Goal: Transaction & Acquisition: Purchase product/service

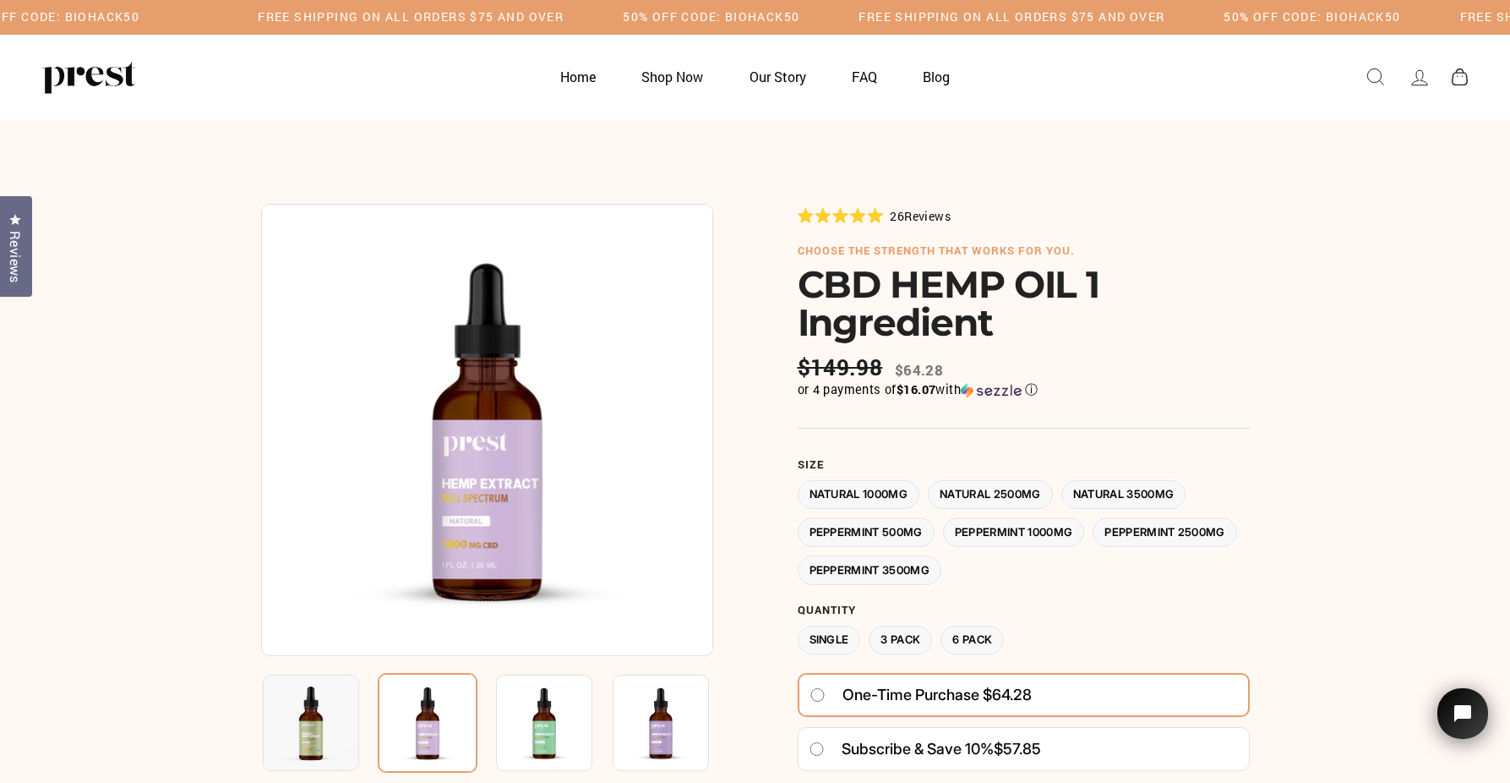
click at [1016, 487] on label "Natural 2500MG" at bounding box center [990, 495] width 125 height 30
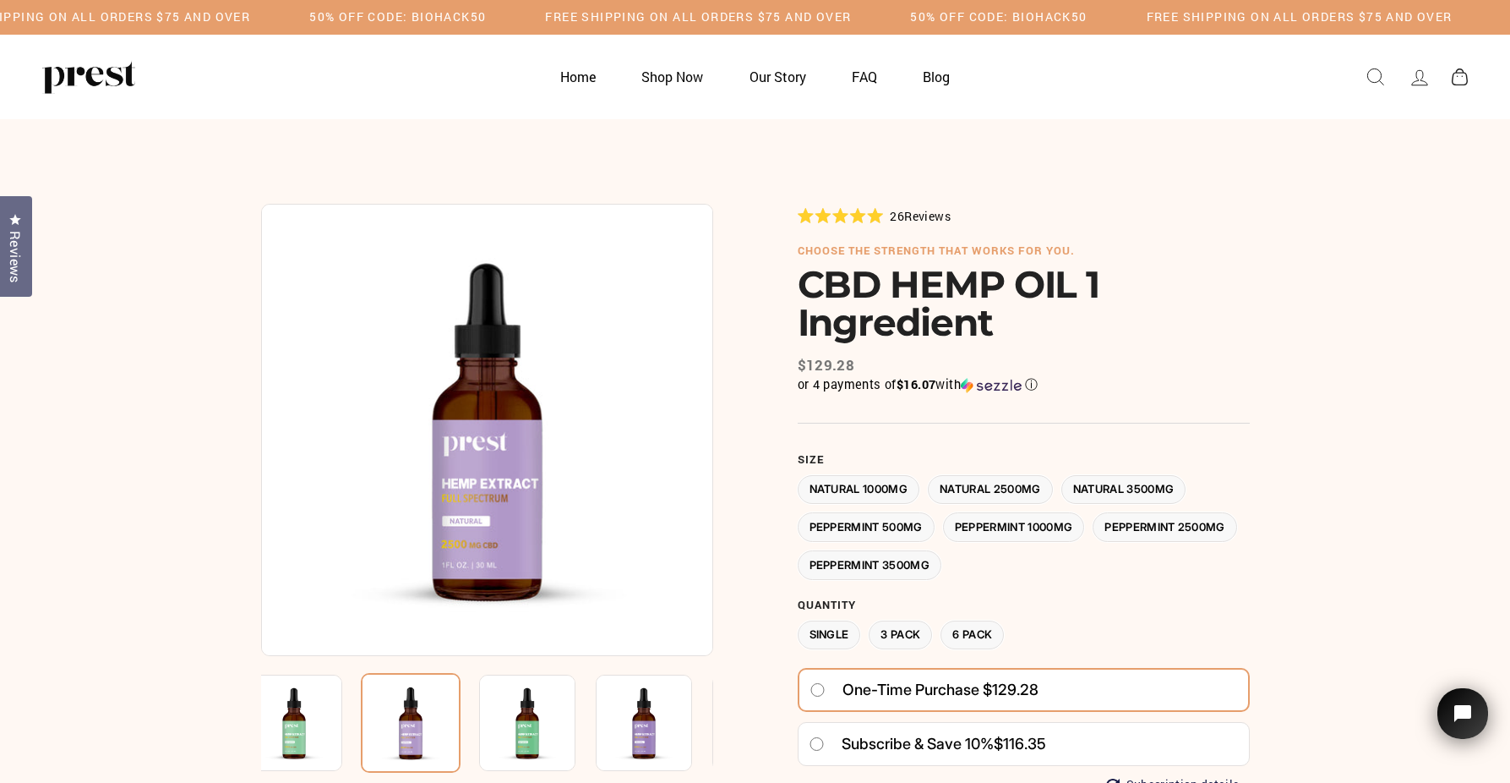
click at [1126, 492] on label "Natural 3500MG" at bounding box center [1124, 490] width 125 height 30
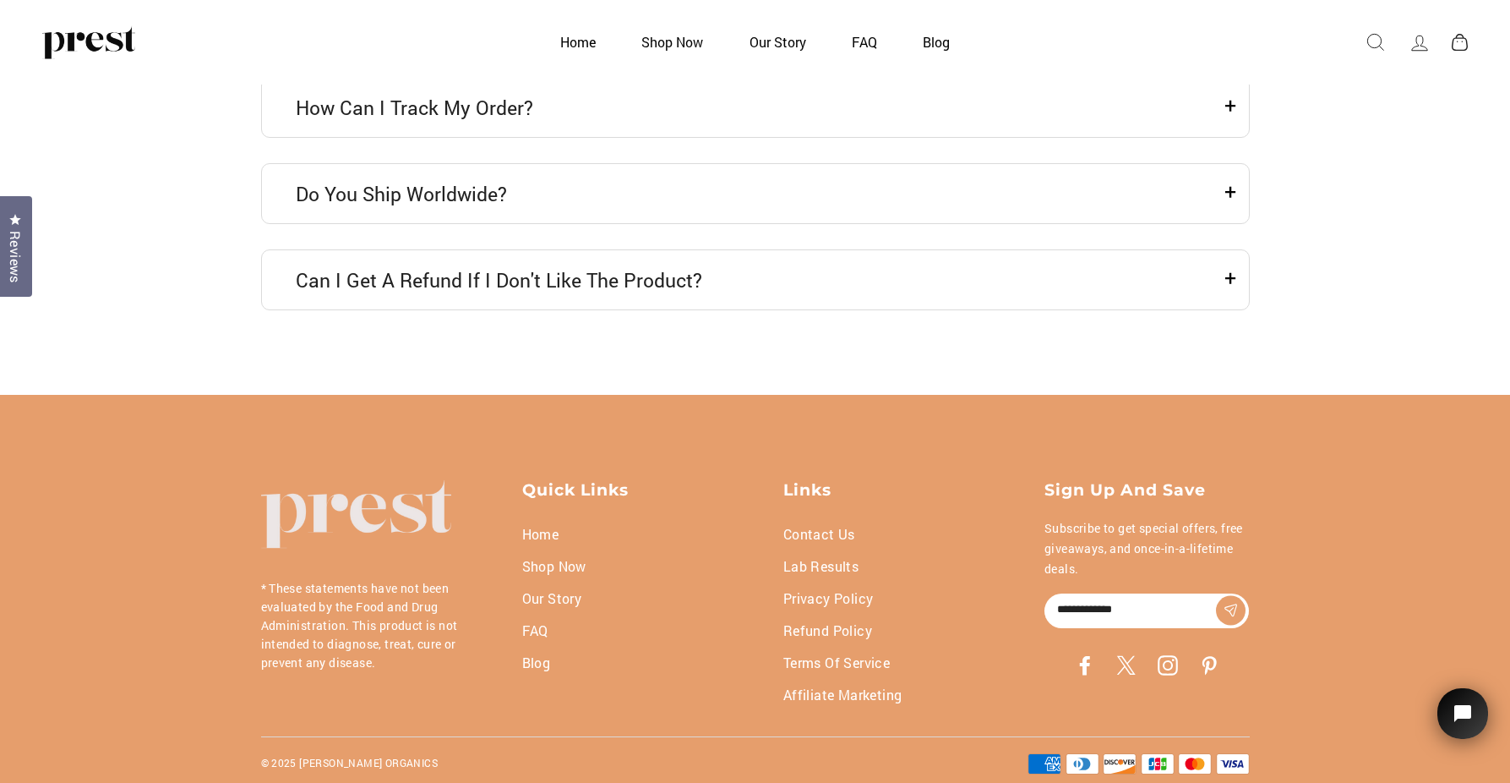
scroll to position [5301, 0]
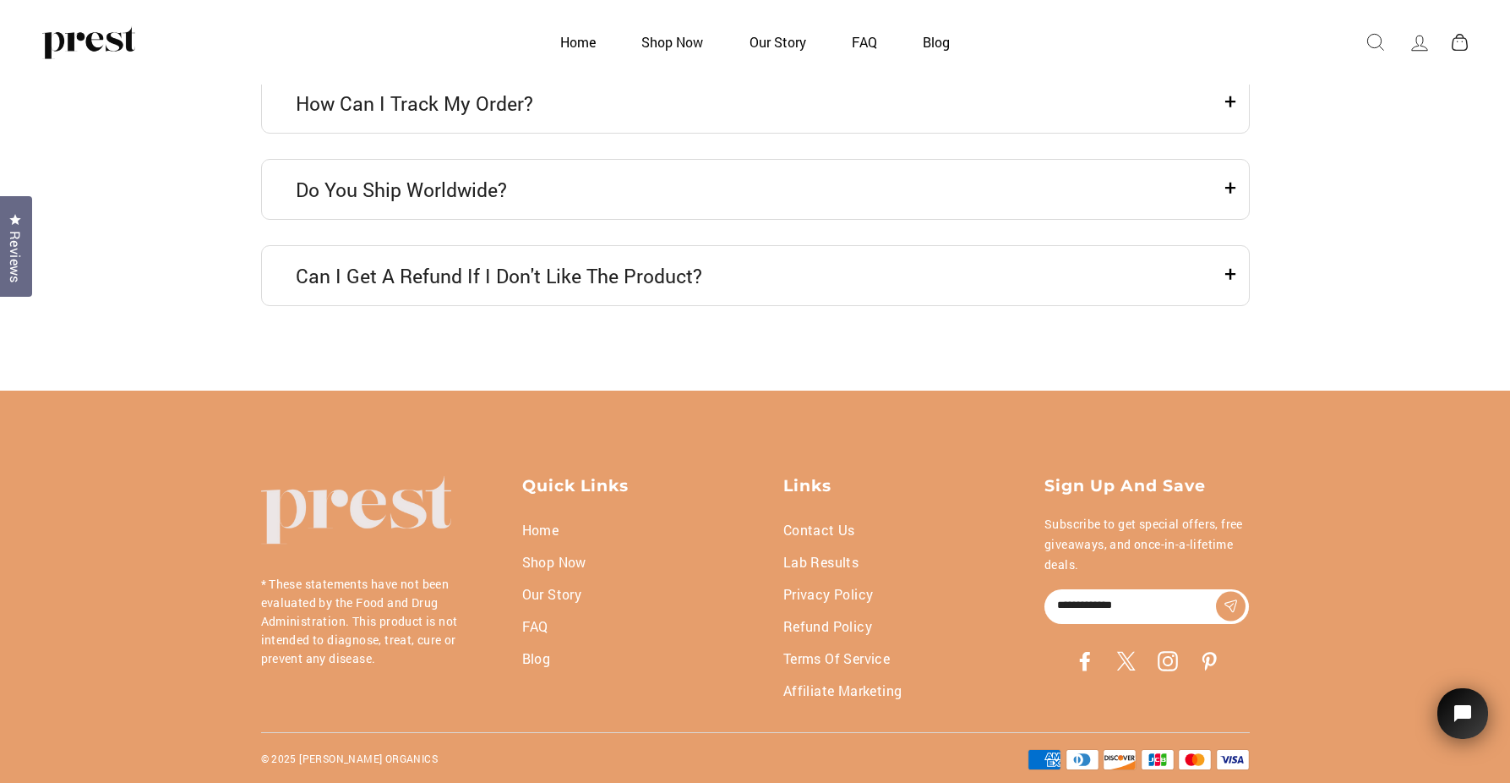
click at [826, 569] on link "Lab Results" at bounding box center [821, 562] width 75 height 32
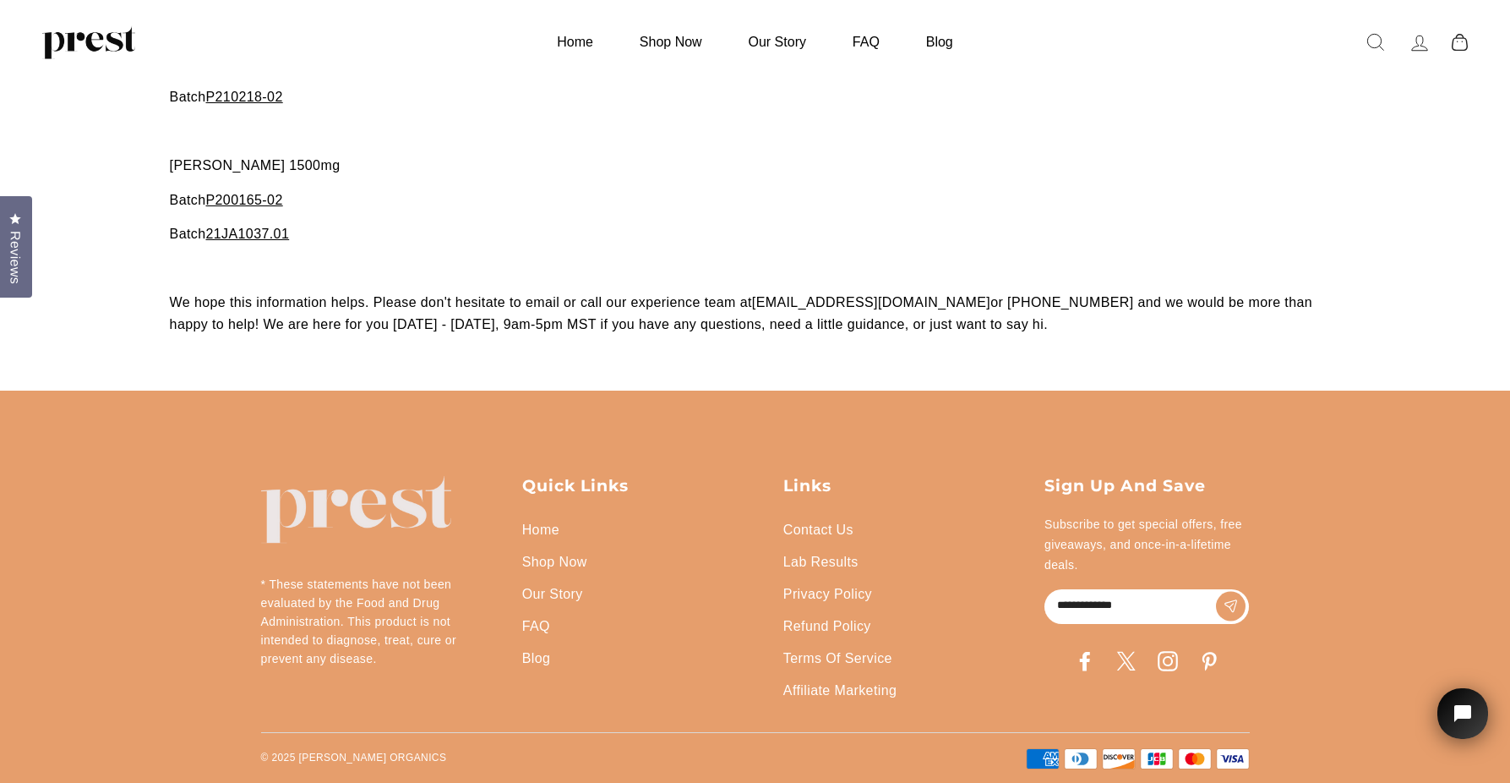
click at [876, 687] on link "Affiliate Marketing" at bounding box center [840, 691] width 113 height 32
